Goal: Book appointment/travel/reservation

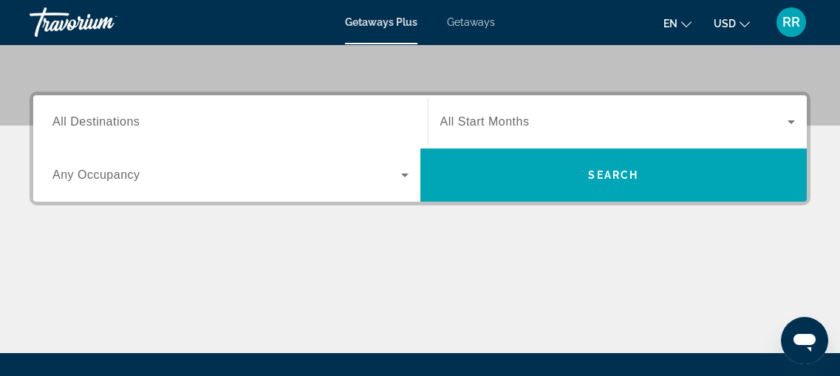
scroll to position [336, 0]
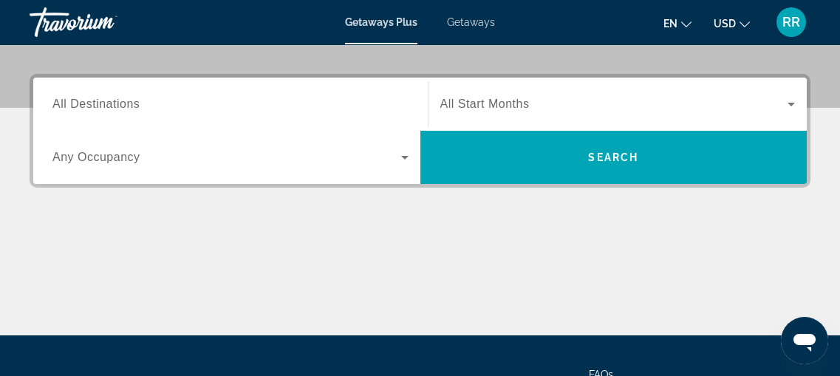
click at [107, 103] on span "All Destinations" at bounding box center [95, 104] width 87 height 13
click at [107, 103] on input "Destination All Destinations" at bounding box center [230, 105] width 356 height 18
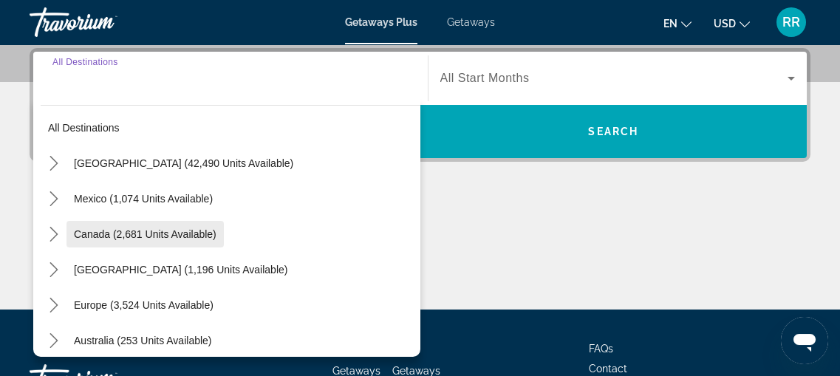
scroll to position [0, 0]
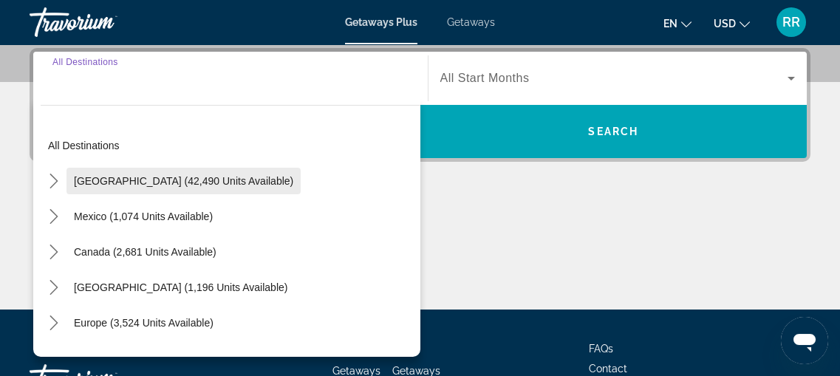
click at [89, 180] on span "United States (42,490 units available)" at bounding box center [184, 181] width 220 height 12
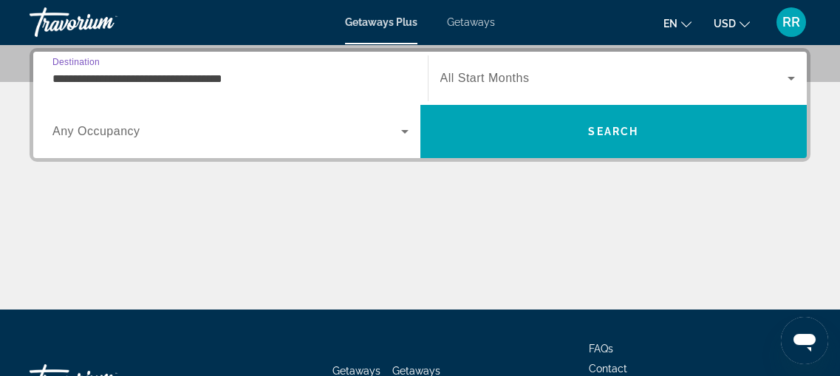
click at [406, 126] on icon "Search widget" at bounding box center [405, 132] width 18 height 18
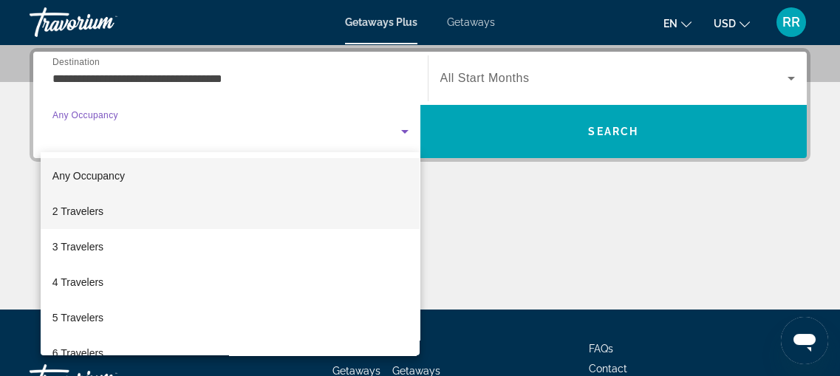
drag, startPoint x: 491, startPoint y: 255, endPoint x: 408, endPoint y: 219, distance: 90.3
click at [491, 253] on div at bounding box center [420, 188] width 840 height 376
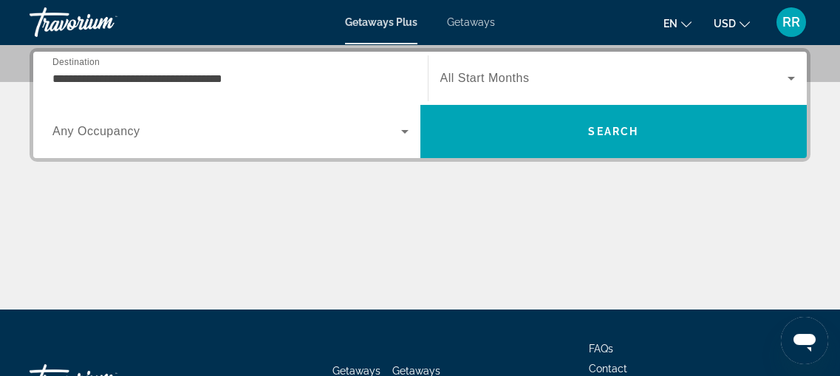
click at [60, 57] on span "Destination" at bounding box center [75, 62] width 47 height 10
click at [60, 70] on input "**********" at bounding box center [230, 79] width 356 height 18
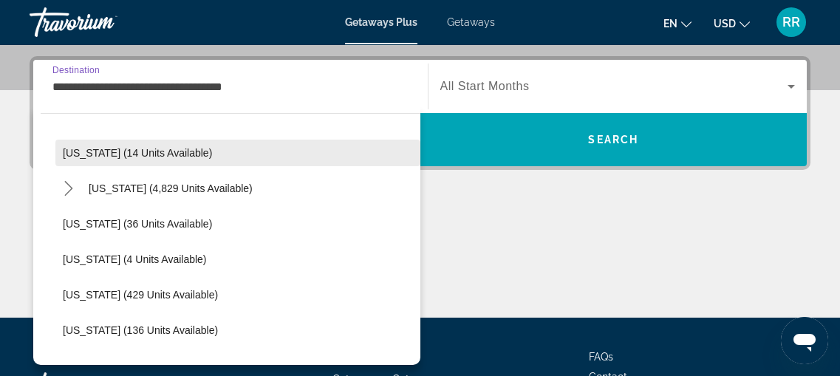
scroll to position [268, 0]
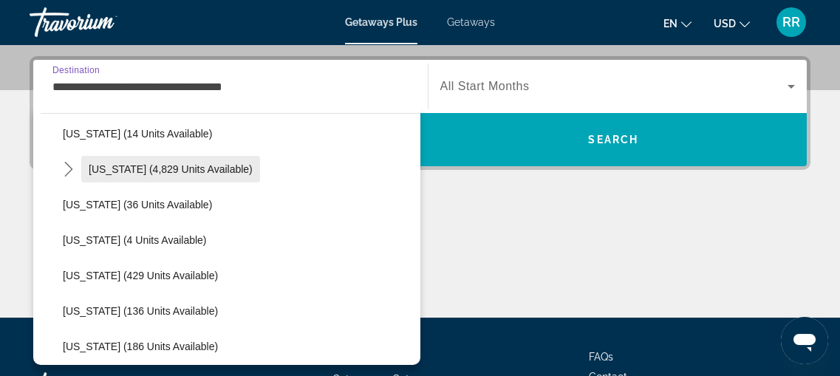
click at [120, 164] on span "Florida (4,829 units available)" at bounding box center [171, 169] width 164 height 12
type input "**********"
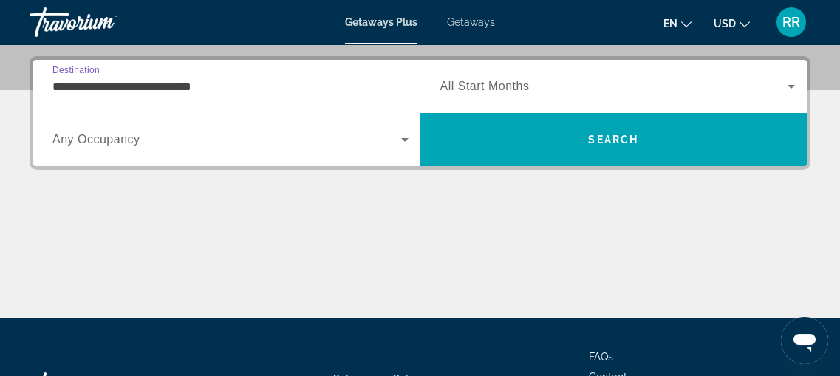
scroll to position [361, 0]
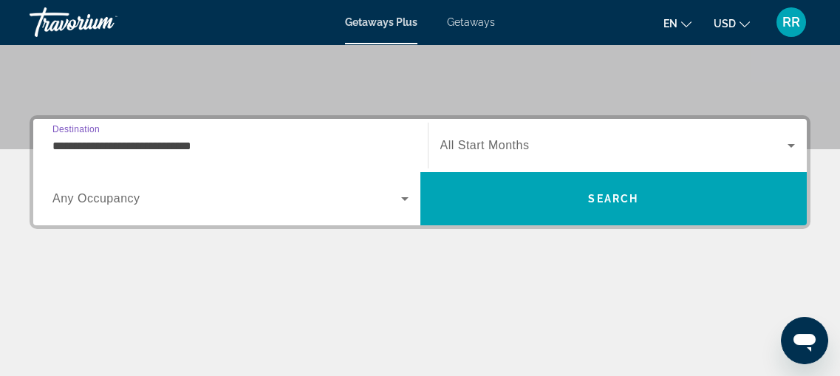
click at [474, 143] on span "All Start Months" at bounding box center [484, 145] width 89 height 13
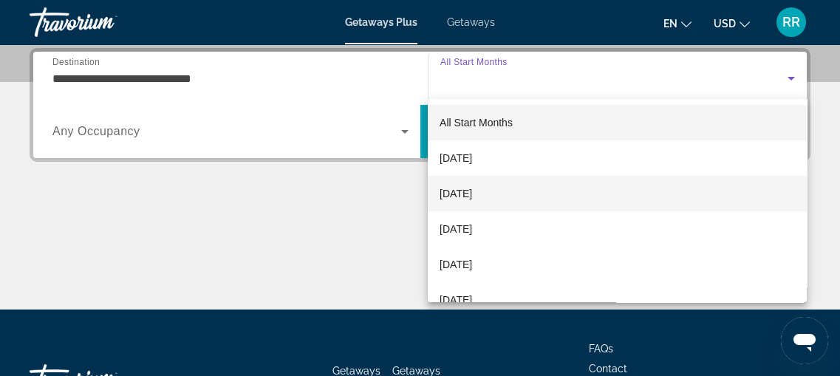
click at [457, 189] on span "November 2025" at bounding box center [456, 194] width 33 height 18
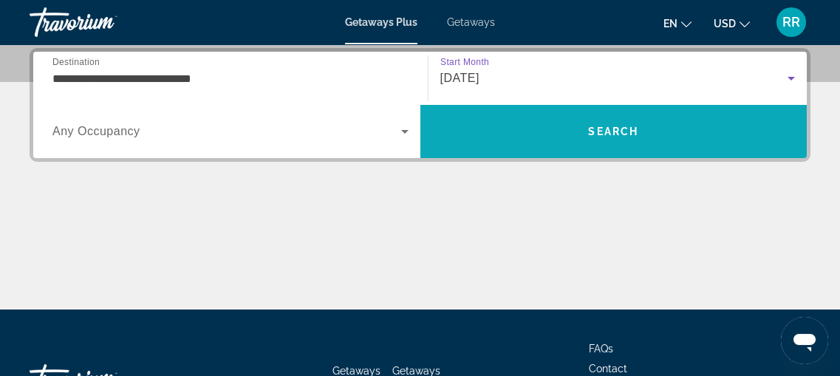
click at [574, 128] on span "Search" at bounding box center [614, 131] width 387 height 35
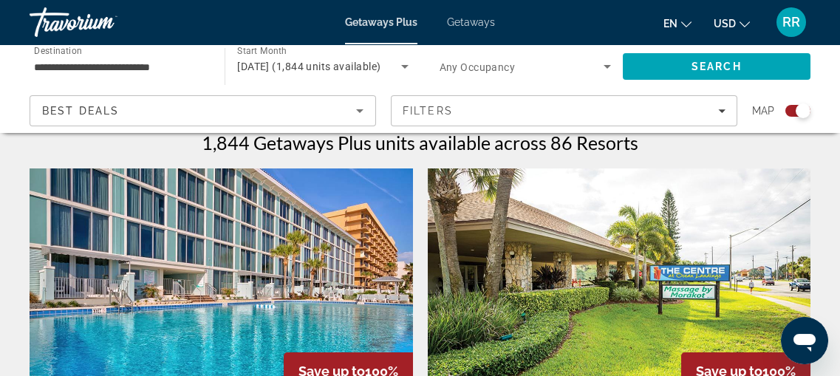
scroll to position [537, 0]
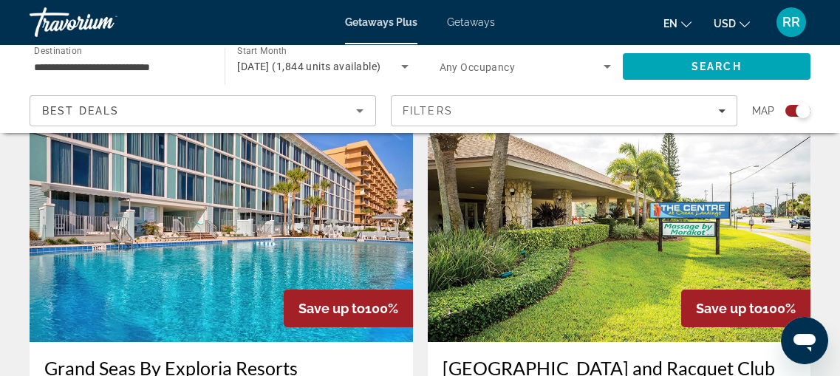
click at [199, 220] on img "Main content" at bounding box center [222, 224] width 384 height 236
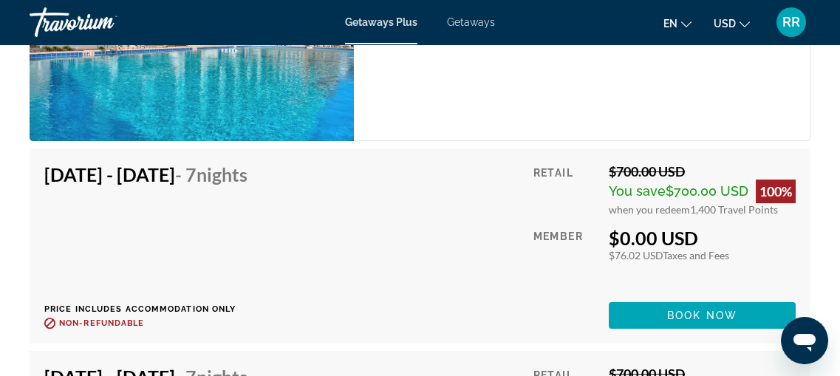
scroll to position [3090, 0]
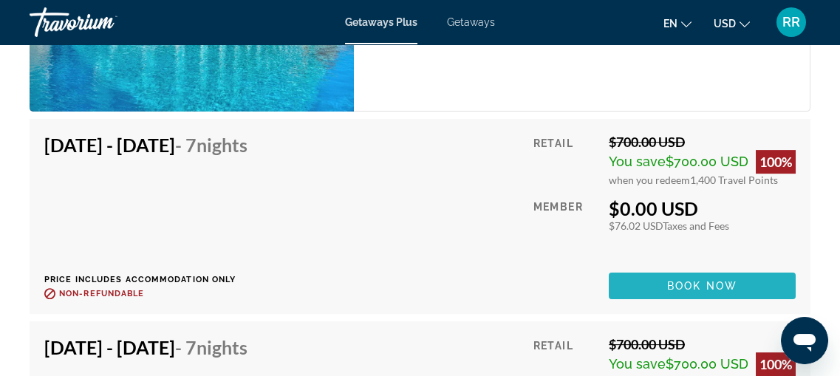
click at [647, 281] on span "Main content" at bounding box center [702, 285] width 187 height 35
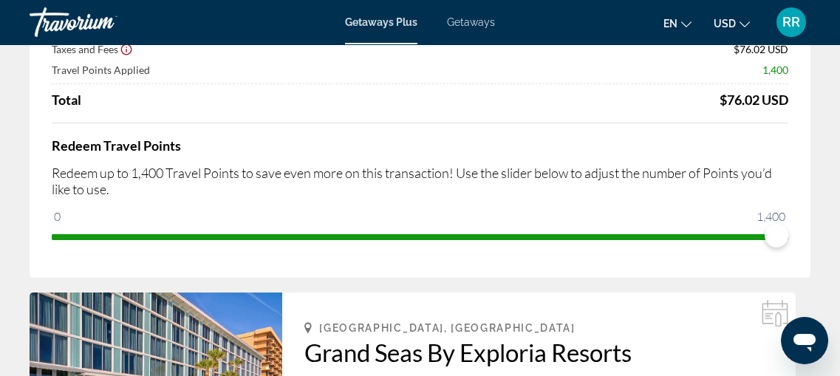
scroll to position [201, 0]
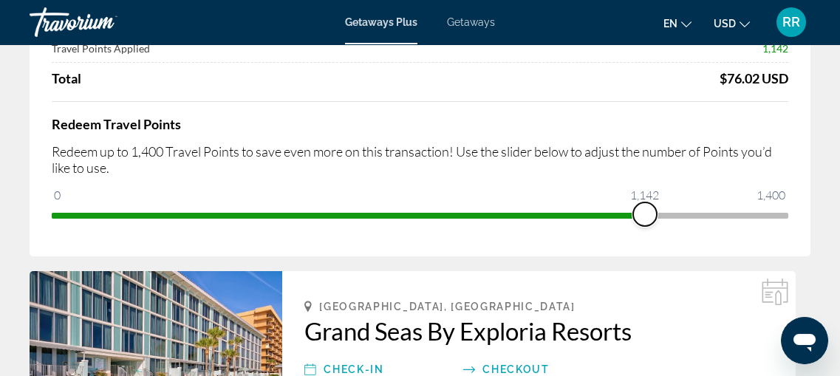
drag, startPoint x: 773, startPoint y: 211, endPoint x: 645, endPoint y: 217, distance: 128.0
click at [645, 217] on span "ngx-slider" at bounding box center [645, 215] width 24 height 24
drag, startPoint x: 643, startPoint y: 211, endPoint x: 792, endPoint y: 228, distance: 150.3
click at [792, 228] on div "Price Summary Retail Price $700.00 USD Your Price $129.00 USD Taxes and Fees $8…" at bounding box center [420, 83] width 781 height 347
